Goal: Task Accomplishment & Management: Complete application form

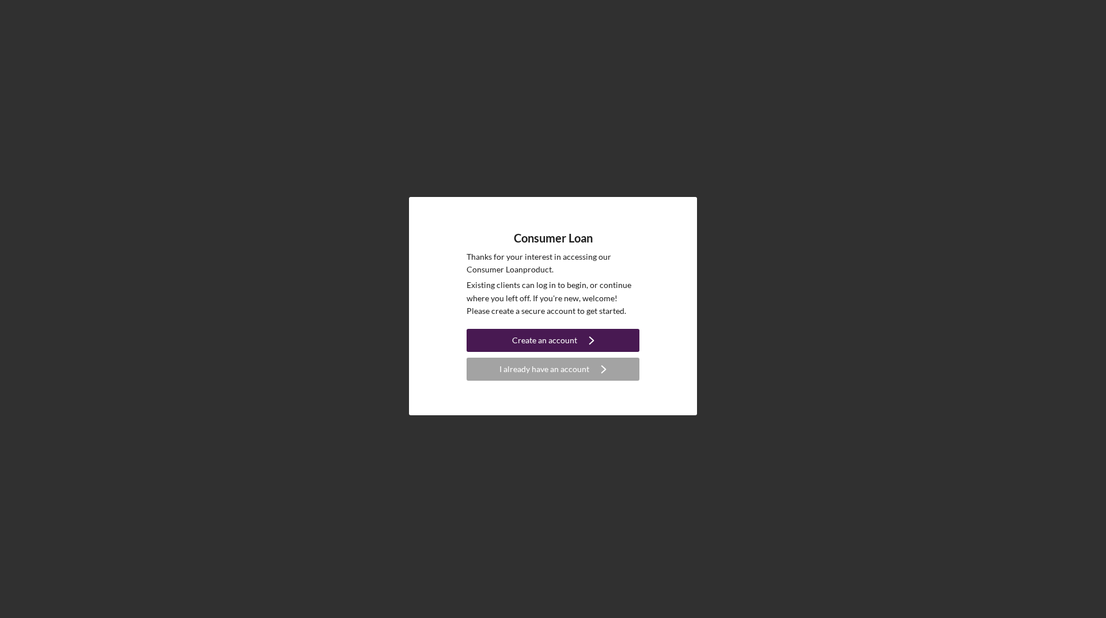
click at [553, 338] on div "Create an account" at bounding box center [544, 340] width 65 height 23
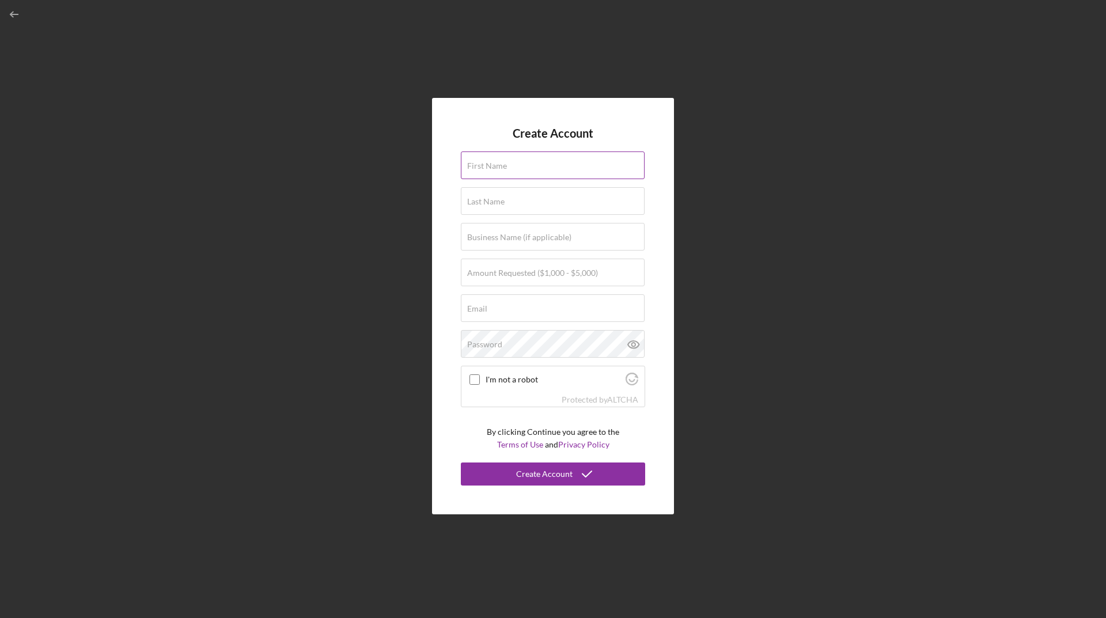
click at [503, 162] on label "First Name" at bounding box center [487, 165] width 40 height 9
click at [503, 162] on input "First Name" at bounding box center [553, 165] width 184 height 28
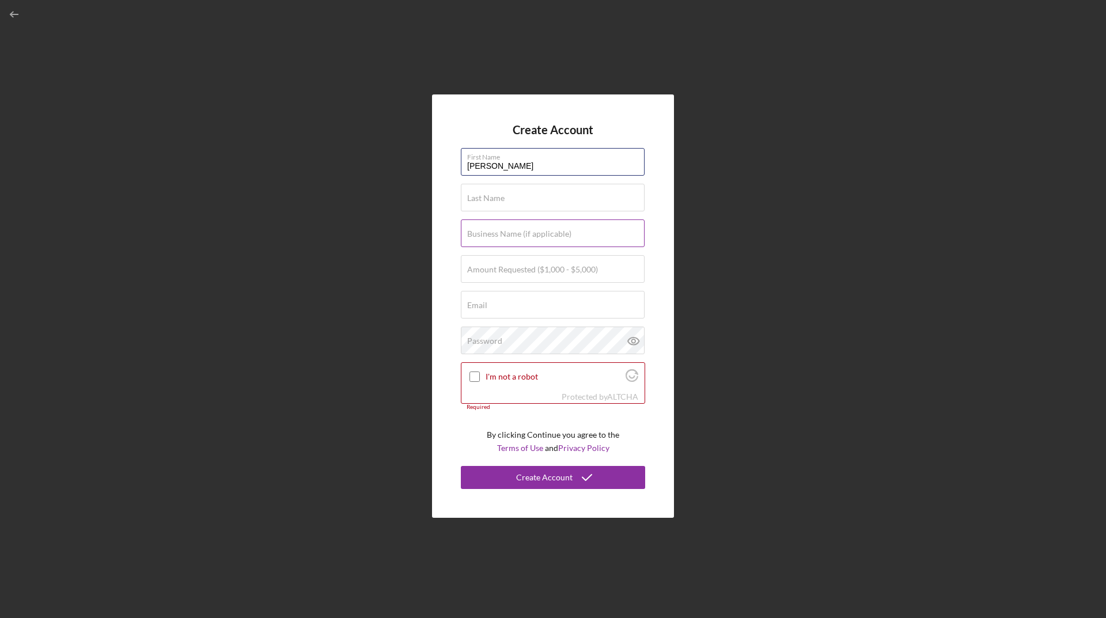
type input "[PERSON_NAME]"
click at [566, 266] on label "Amount Requested ($1,000 - $5,000)" at bounding box center [532, 269] width 131 height 9
click at [566, 266] on input "Amount Requested ($1,000 - $5,000)" at bounding box center [553, 269] width 184 height 28
type input "$1,000"
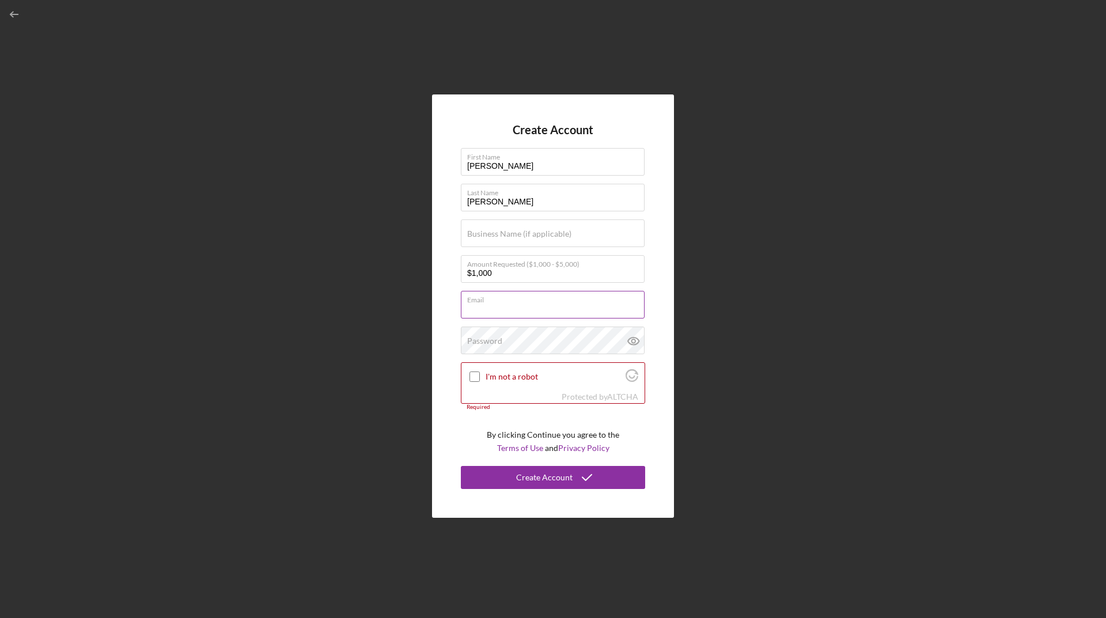
click at [524, 312] on input "Email" at bounding box center [553, 305] width 184 height 28
type input "[EMAIL_ADDRESS][DOMAIN_NAME]"
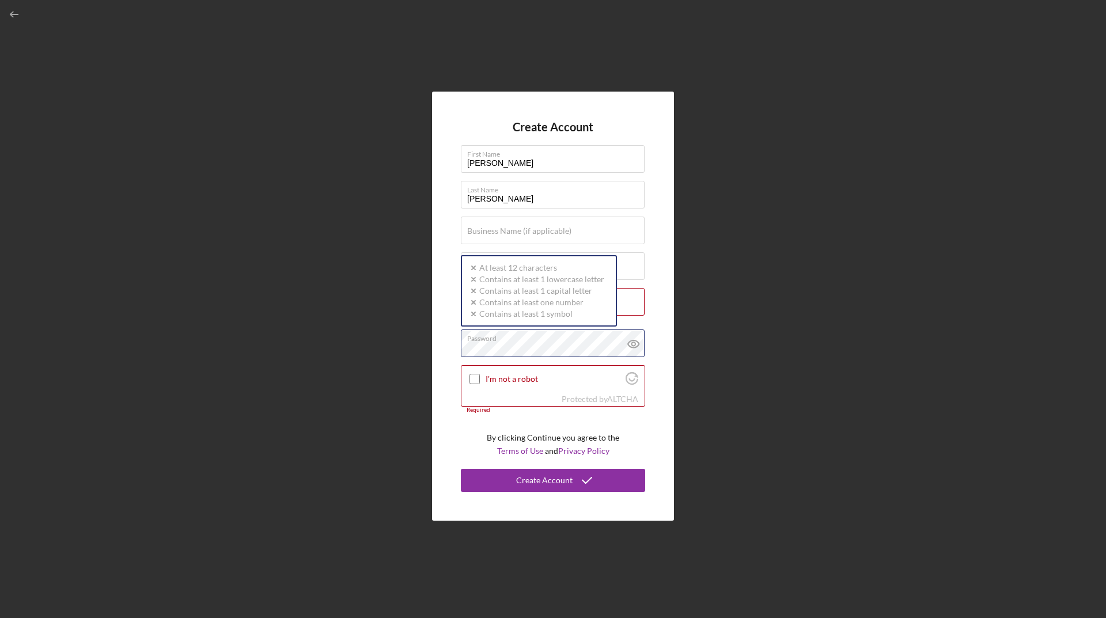
click at [591, 340] on div "Password Icon/icon-validation-no At least 12 characters Icon/icon-validation-no…" at bounding box center [553, 343] width 184 height 29
click at [461, 469] on button "Create Account" at bounding box center [553, 480] width 184 height 23
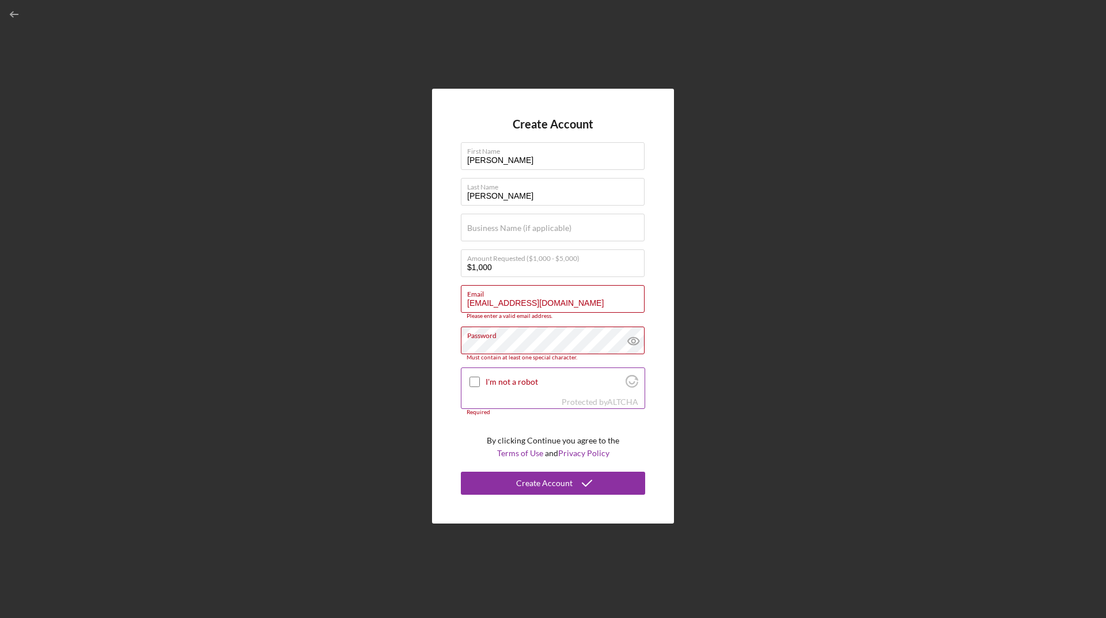
click at [478, 388] on div at bounding box center [475, 382] width 14 height 14
click at [474, 381] on input "I'm not a robot" at bounding box center [474, 382] width 10 height 10
checkbox input "true"
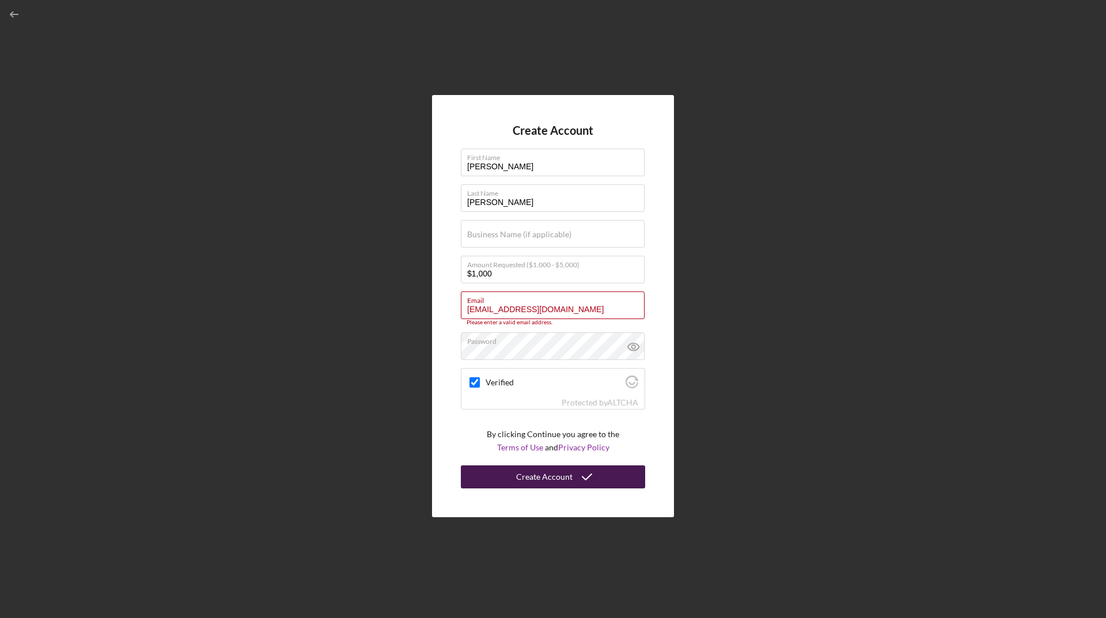
click at [550, 474] on div "Create Account" at bounding box center [544, 476] width 56 height 23
click at [596, 304] on label "Email" at bounding box center [555, 298] width 177 height 13
click at [596, 304] on input "[EMAIL_ADDRESS][DOMAIN_NAME]" at bounding box center [553, 305] width 184 height 28
click at [553, 476] on div "Create Account" at bounding box center [544, 476] width 56 height 23
click at [551, 477] on div "Create Account" at bounding box center [544, 476] width 56 height 23
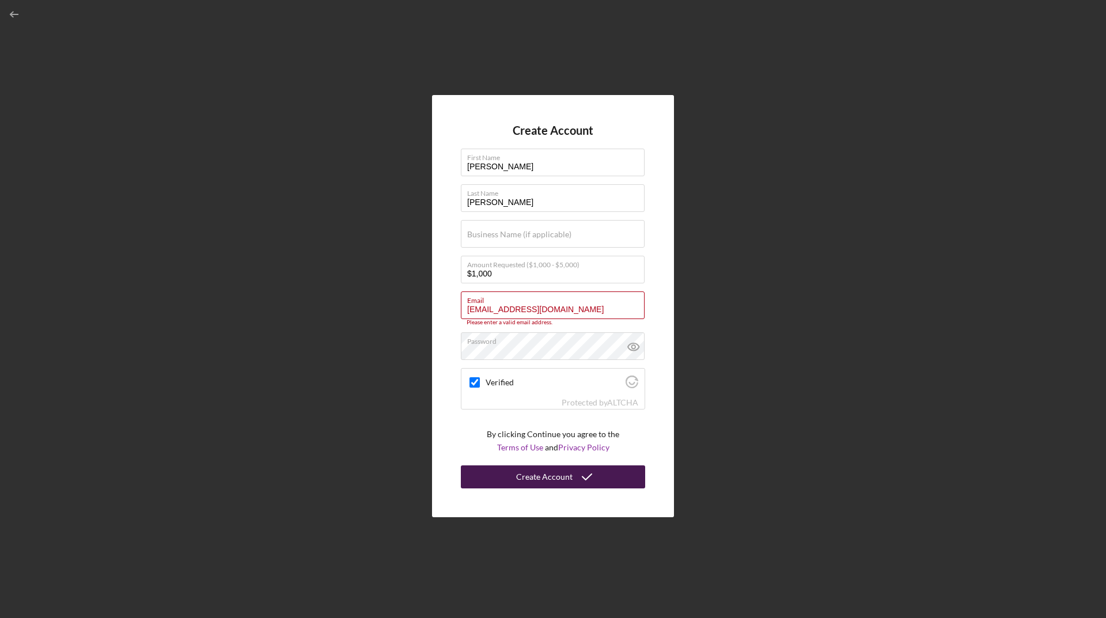
click at [551, 477] on div "Create Account" at bounding box center [544, 476] width 56 height 23
click at [562, 433] on p "By clicking Continue you agree to the Terms of Use and Privacy Policy" at bounding box center [553, 441] width 132 height 26
click at [554, 481] on div "Create Account" at bounding box center [544, 476] width 56 height 23
click at [469, 311] on input "[EMAIL_ADDRESS][DOMAIN_NAME]" at bounding box center [553, 305] width 184 height 28
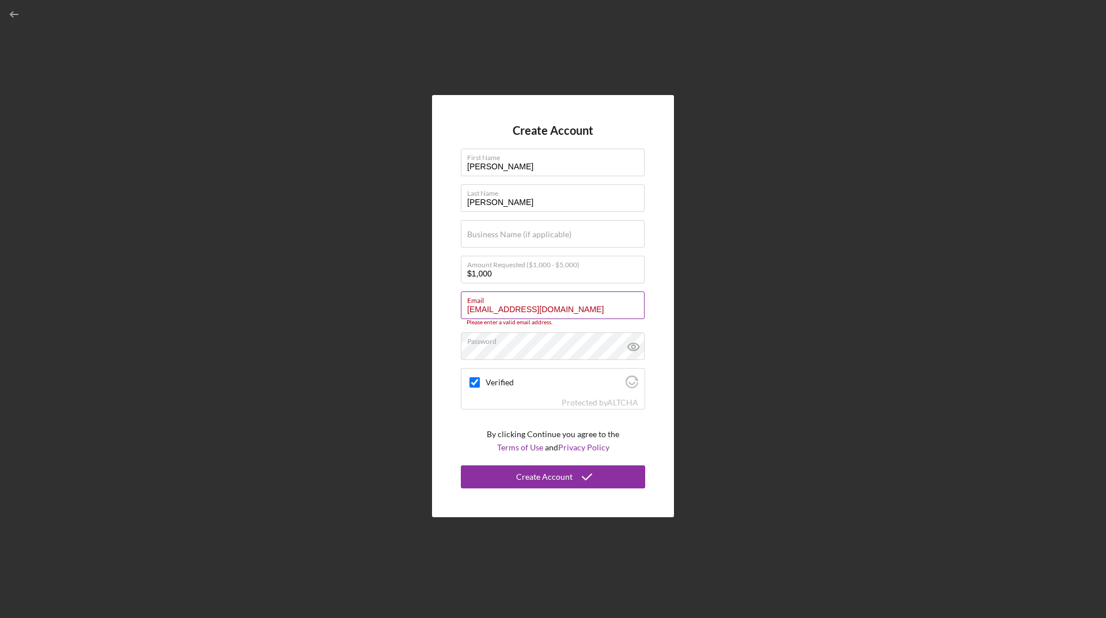
click at [591, 309] on input "[EMAIL_ADDRESS][DOMAIN_NAME]" at bounding box center [553, 305] width 184 height 28
type input "[EMAIL_ADDRESS][DOMAIN_NAME]"
click at [539, 475] on div "Create Account" at bounding box center [544, 476] width 56 height 23
click at [570, 476] on div "Create Account" at bounding box center [544, 476] width 56 height 23
click at [570, 477] on div "Create Account" at bounding box center [544, 476] width 56 height 23
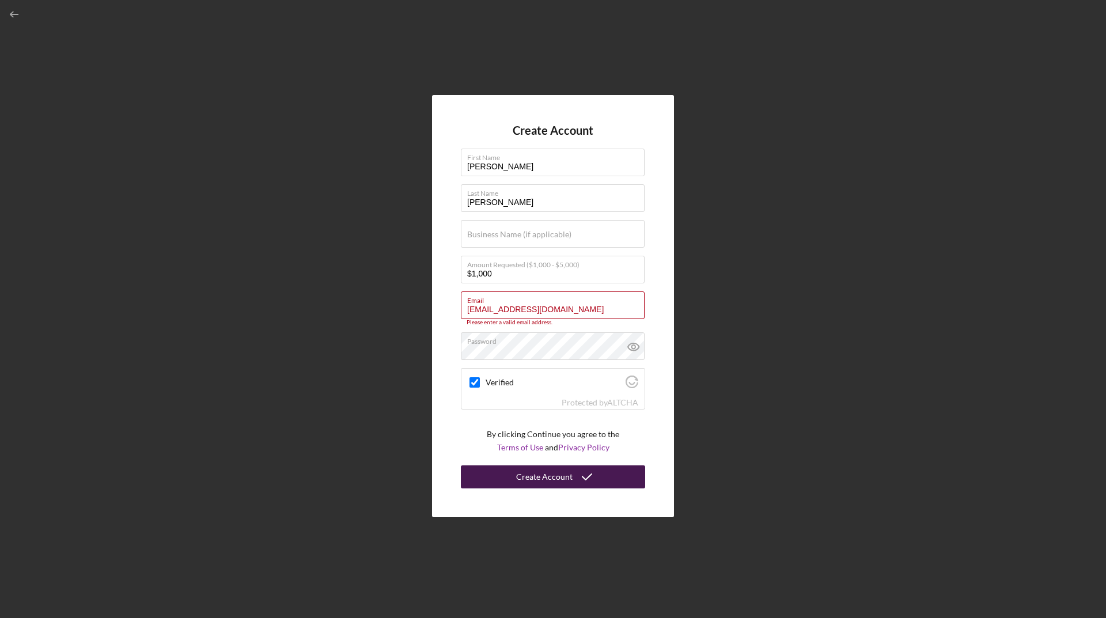
click at [570, 477] on div "Create Account" at bounding box center [544, 476] width 56 height 23
click at [533, 386] on label "Verified" at bounding box center [554, 382] width 137 height 9
click at [480, 386] on input "Verified" at bounding box center [474, 382] width 10 height 10
checkbox input "true"
click at [564, 471] on div "Create Account" at bounding box center [544, 476] width 56 height 23
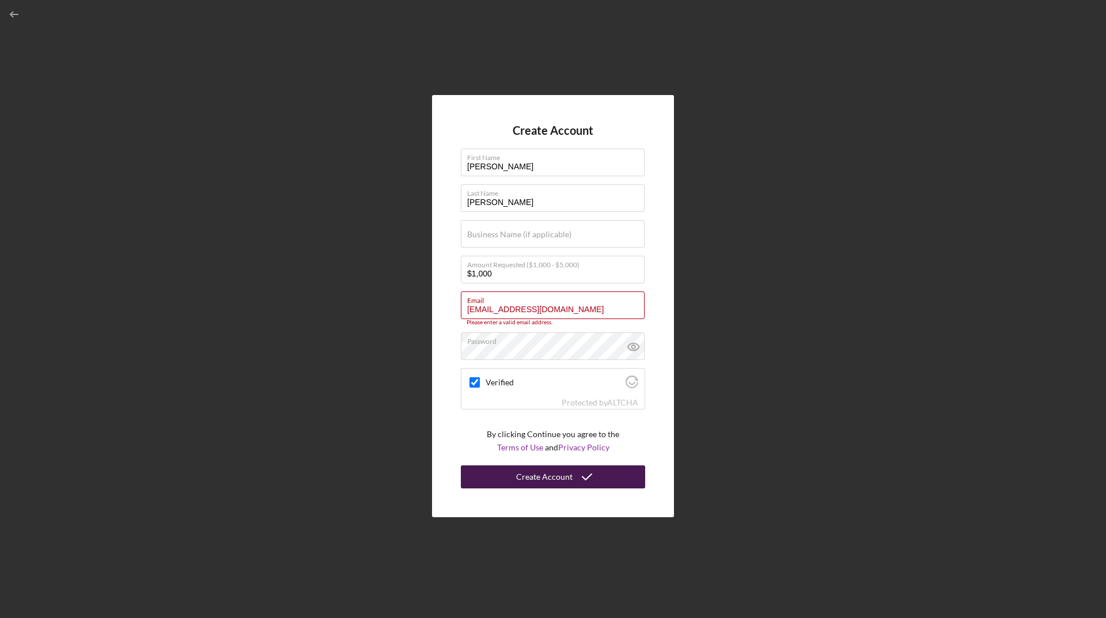
click at [563, 479] on div "Create Account" at bounding box center [544, 476] width 56 height 23
click at [586, 306] on input "[EMAIL_ADDRESS][DOMAIN_NAME]" at bounding box center [553, 305] width 184 height 28
click at [517, 305] on input "[EMAIL_ADDRESS][DOMAIN_NAME]" at bounding box center [553, 305] width 184 height 28
click at [469, 311] on input "[EMAIL_ADDRESS][DOMAIN_NAME]" at bounding box center [553, 305] width 184 height 28
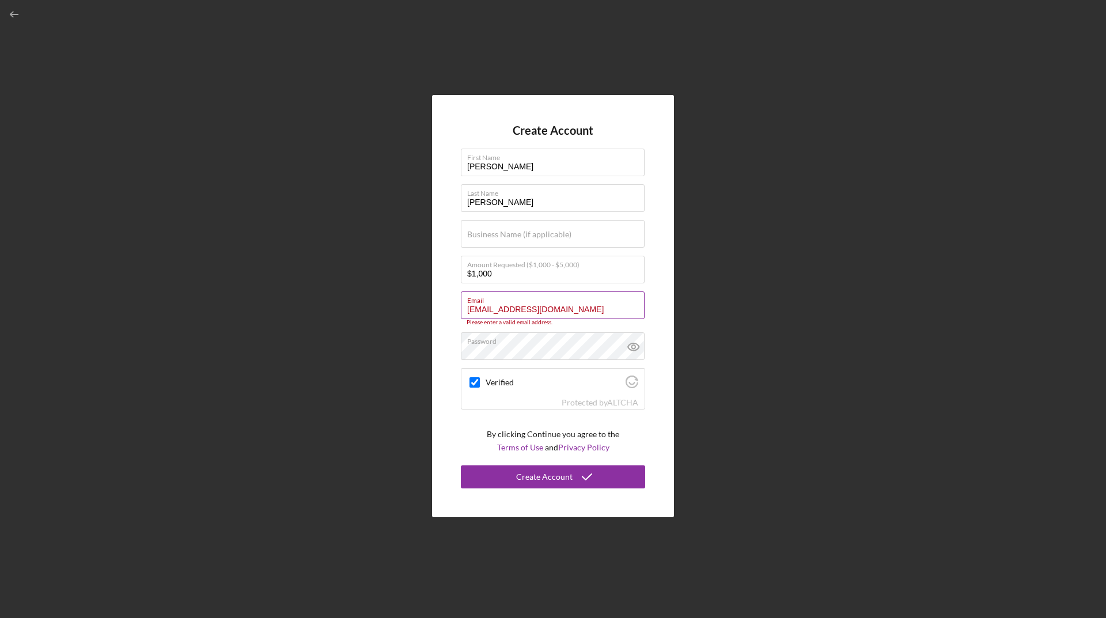
click at [582, 308] on input "[EMAIL_ADDRESS][DOMAIN_NAME]" at bounding box center [553, 305] width 184 height 28
click at [538, 476] on div "Create Account" at bounding box center [544, 476] width 56 height 23
drag, startPoint x: 497, startPoint y: 310, endPoint x: 472, endPoint y: 310, distance: 25.3
click at [472, 310] on input "[EMAIL_ADDRESS][DOMAIN_NAME]" at bounding box center [553, 305] width 184 height 28
click at [602, 302] on label "Email" at bounding box center [555, 298] width 177 height 13
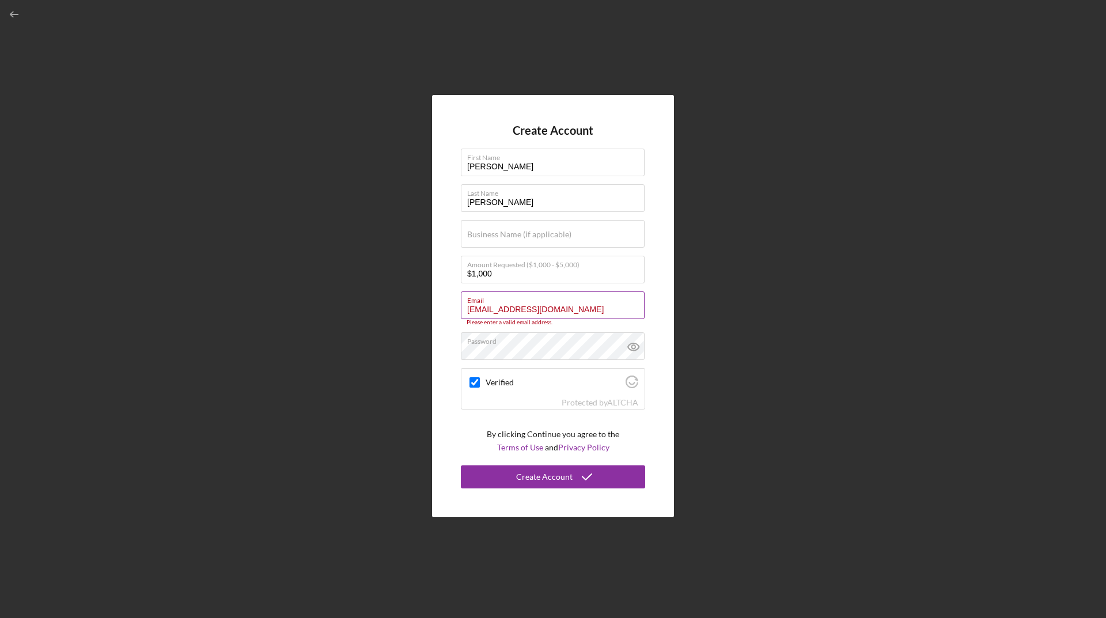
click at [602, 302] on input "[EMAIL_ADDRESS][DOMAIN_NAME]" at bounding box center [553, 305] width 184 height 28
click at [575, 486] on icon "submit" at bounding box center [587, 477] width 29 height 29
click at [586, 306] on input "[EMAIL_ADDRESS][DOMAIN_NAME]" at bounding box center [553, 305] width 184 height 28
type input "f"
checkbox input "true"
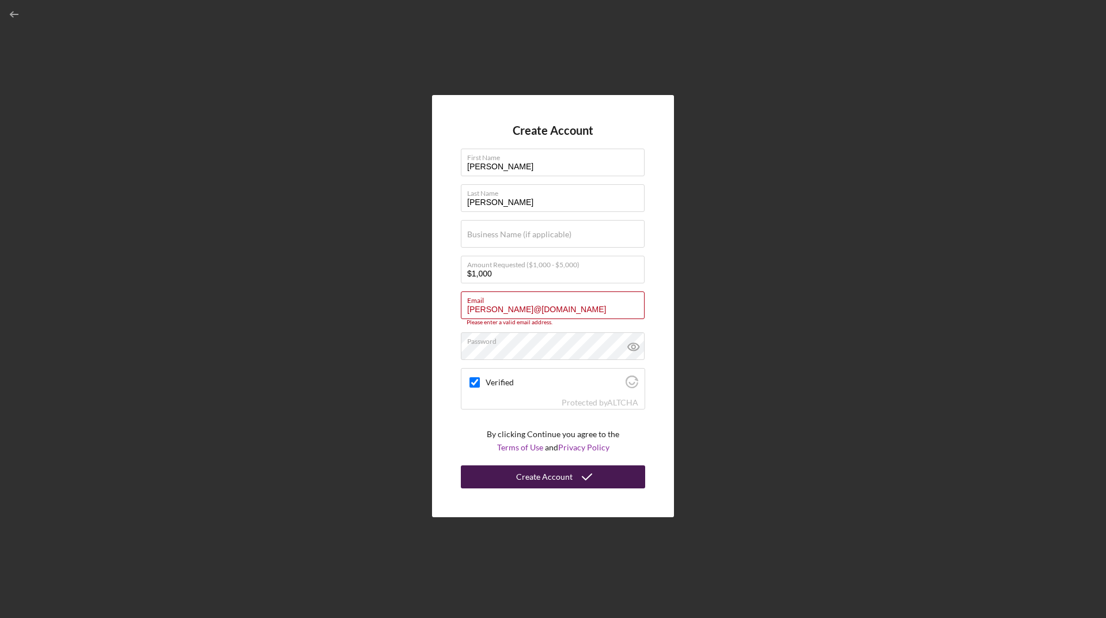
click at [566, 475] on div "Create Account" at bounding box center [544, 476] width 56 height 23
click at [627, 310] on input "[PERSON_NAME]@[DOMAIN_NAME]" at bounding box center [553, 305] width 184 height 28
click at [502, 309] on input "[PERSON_NAME]@[DOMAIN_NAME]" at bounding box center [553, 305] width 184 height 28
click at [605, 429] on p "By clicking Continue you agree to the Terms of Use and Privacy Policy" at bounding box center [553, 441] width 132 height 26
click at [493, 306] on input "[PERSON_NAME]@[DOMAIN_NAME]" at bounding box center [553, 305] width 184 height 28
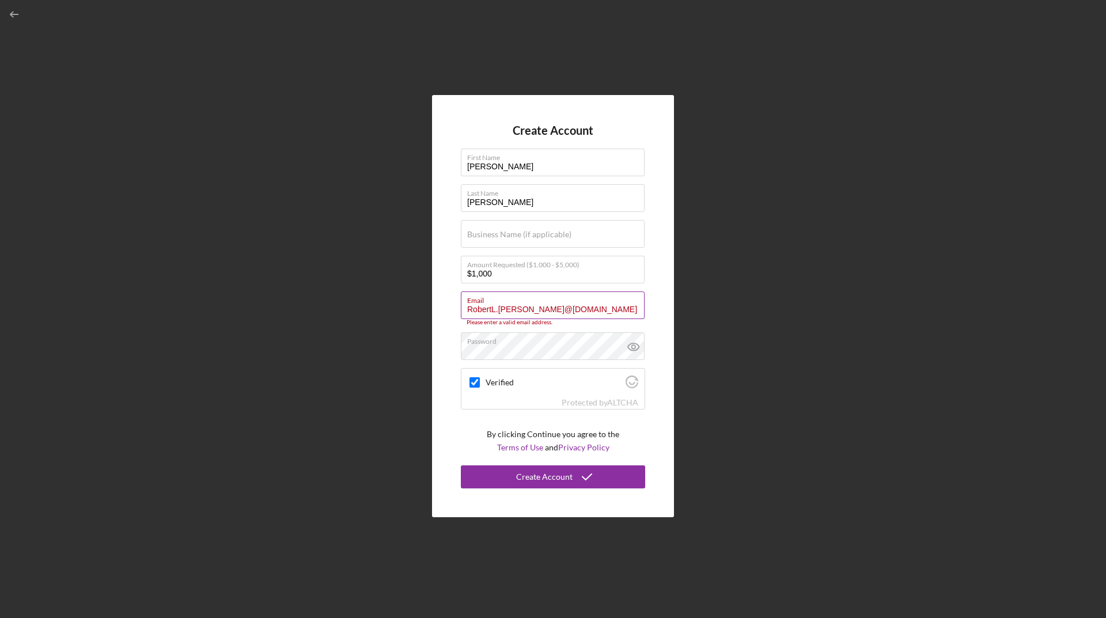
click at [632, 302] on label "Email" at bounding box center [555, 298] width 177 height 13
click at [632, 302] on input "RobertL.[PERSON_NAME]@[DOMAIN_NAME]" at bounding box center [553, 305] width 184 height 28
click at [574, 478] on icon "submit" at bounding box center [587, 477] width 29 height 29
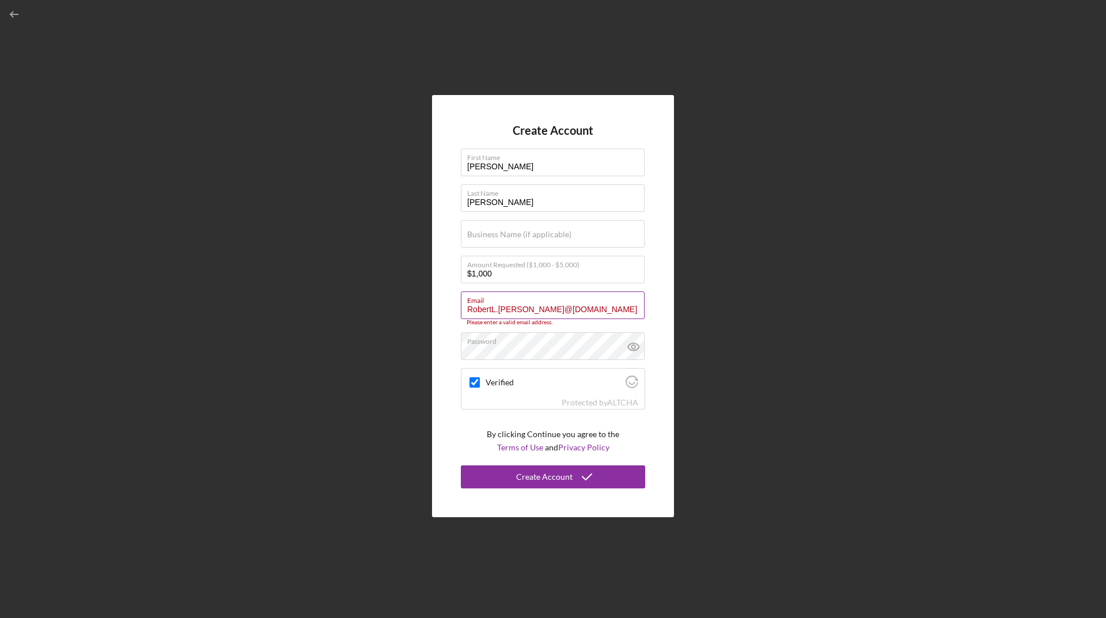
click at [611, 305] on input "RobertL.[PERSON_NAME]@[DOMAIN_NAME]" at bounding box center [553, 305] width 184 height 28
click at [490, 310] on input "RobertL.[PERSON_NAME]@[DOMAIN_NAME]" at bounding box center [553, 305] width 184 height 28
click at [490, 308] on input "RobertL.[PERSON_NAME]@[DOMAIN_NAME]" at bounding box center [553, 305] width 184 height 28
click at [550, 484] on div "Create Account" at bounding box center [544, 476] width 56 height 23
click at [495, 309] on input "[PERSON_NAME]@[DOMAIN_NAME]" at bounding box center [553, 305] width 184 height 28
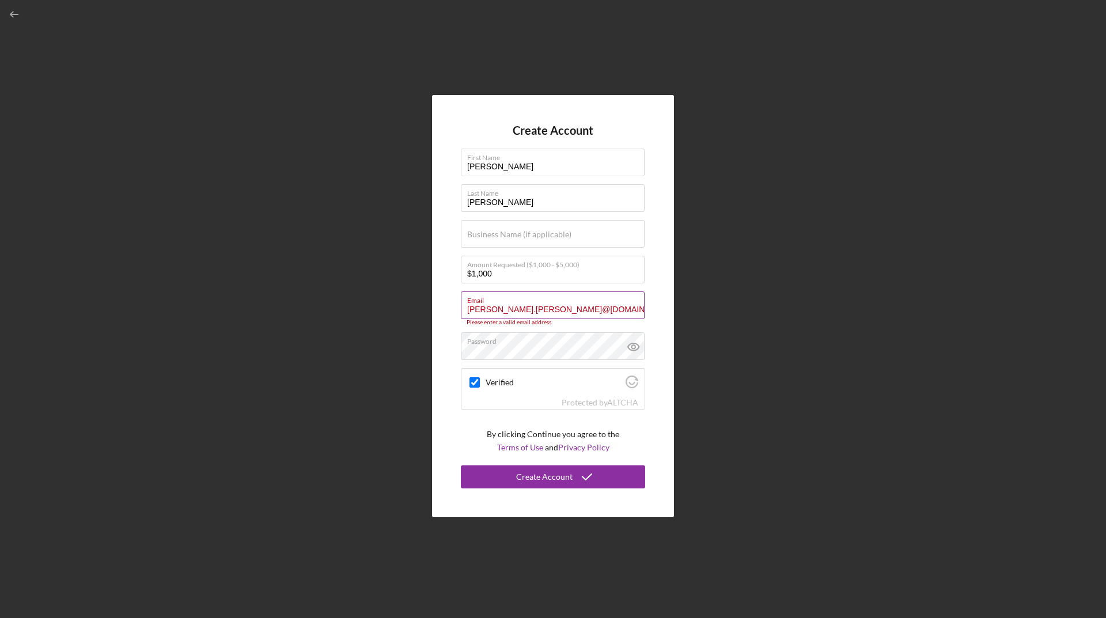
click at [620, 307] on input "[PERSON_NAME].[PERSON_NAME]@[DOMAIN_NAME]" at bounding box center [553, 305] width 184 height 28
type input "[PERSON_NAME].[PERSON_NAME]@[DOMAIN_NAME]"
click at [492, 309] on input "[PERSON_NAME].[PERSON_NAME]@[DOMAIN_NAME]" at bounding box center [553, 305] width 184 height 28
click at [532, 310] on input "[PERSON_NAME].[PERSON_NAME]@[DOMAIN_NAME]" at bounding box center [553, 305] width 184 height 28
click at [566, 475] on div "Create Account" at bounding box center [544, 476] width 56 height 23
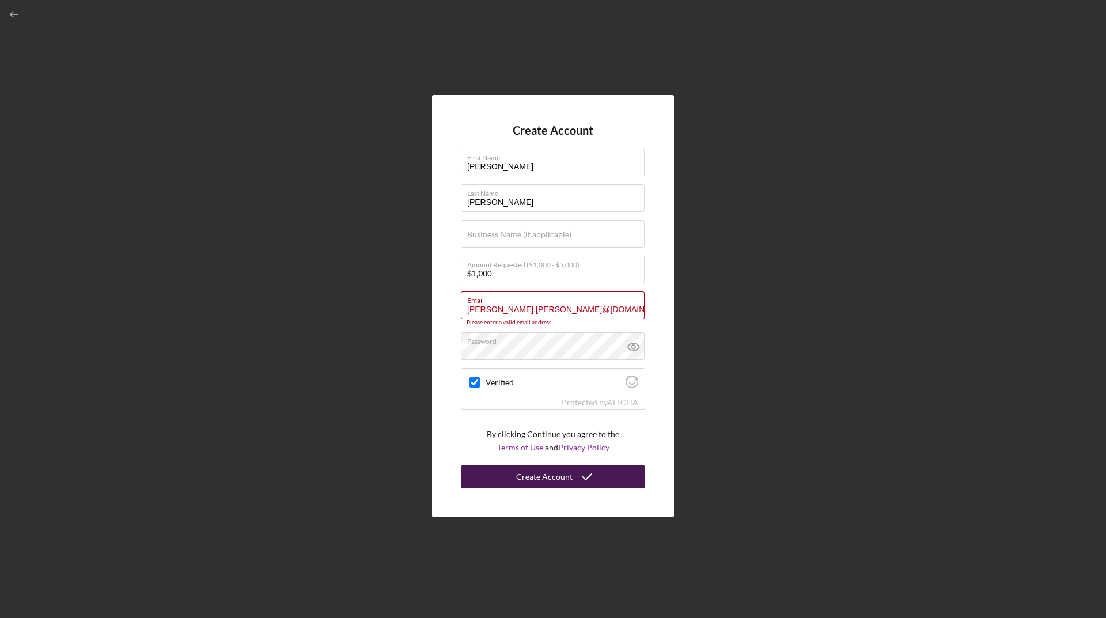
click at [543, 480] on div "Create Account" at bounding box center [544, 476] width 56 height 23
checkbox input "true"
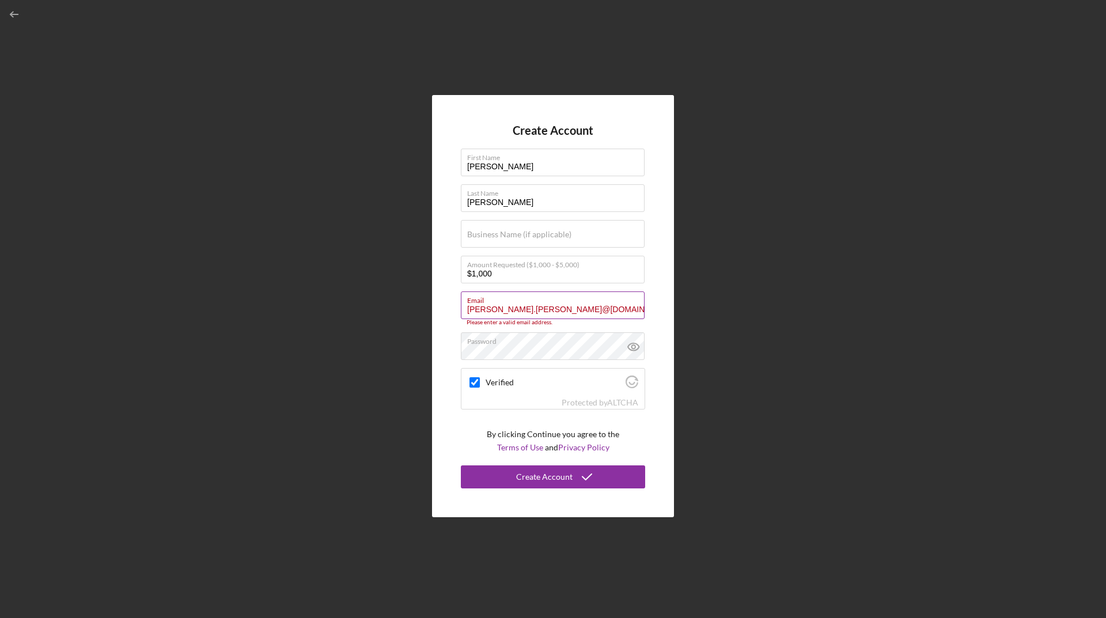
click at [512, 312] on input "[PERSON_NAME].[PERSON_NAME]@[DOMAIN_NAME]" at bounding box center [553, 305] width 184 height 28
click at [565, 478] on div "Create Account" at bounding box center [544, 476] width 56 height 23
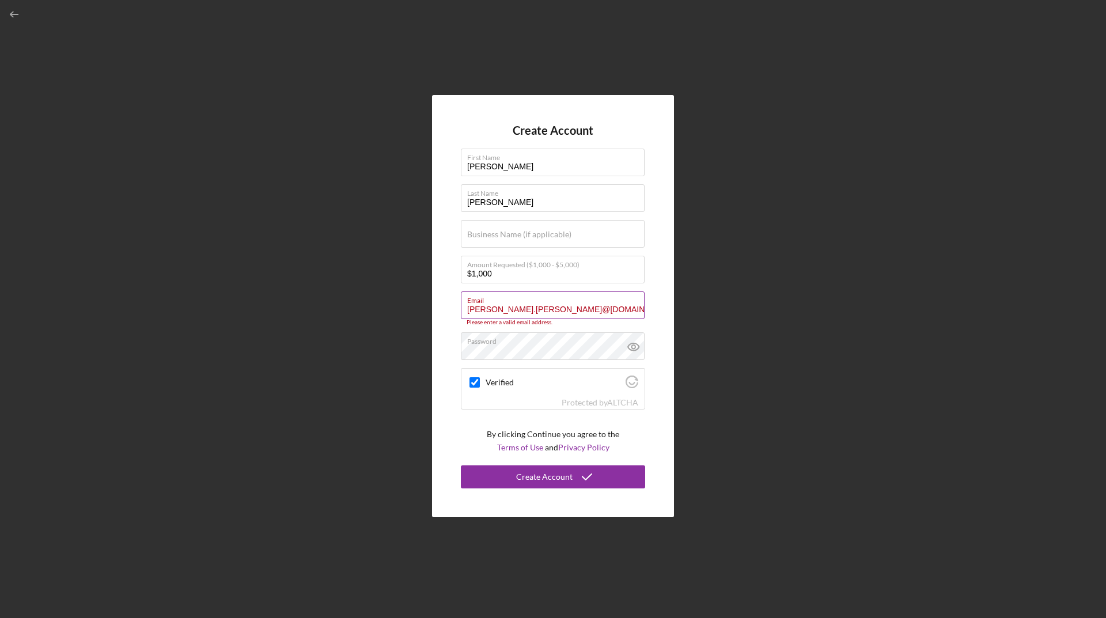
click at [610, 309] on input "[PERSON_NAME].[PERSON_NAME]@[DOMAIN_NAME]" at bounding box center [553, 305] width 184 height 28
type input "R"
checkbox input "true"
type input "[EMAIL_ADDRESS][DOMAIN_NAME]"
click at [446, 435] on div "Create Account First Name [PERSON_NAME] Name [PERSON_NAME] Business Name (if ap…" at bounding box center [553, 306] width 242 height 422
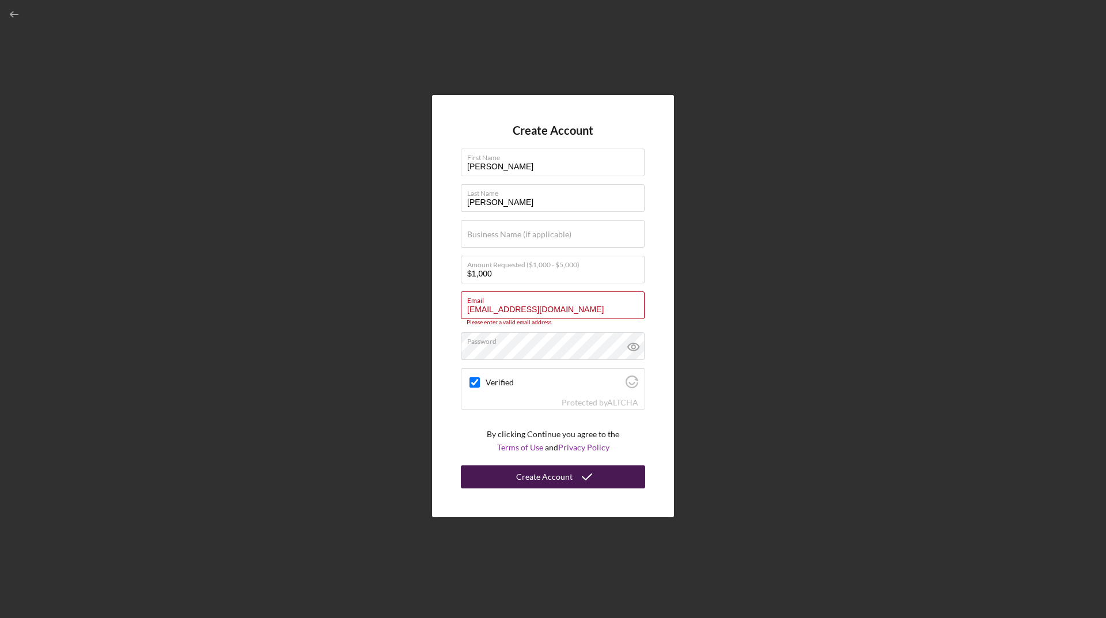
click at [535, 481] on div "Create Account" at bounding box center [544, 476] width 56 height 23
